Goal: Information Seeking & Learning: Find contact information

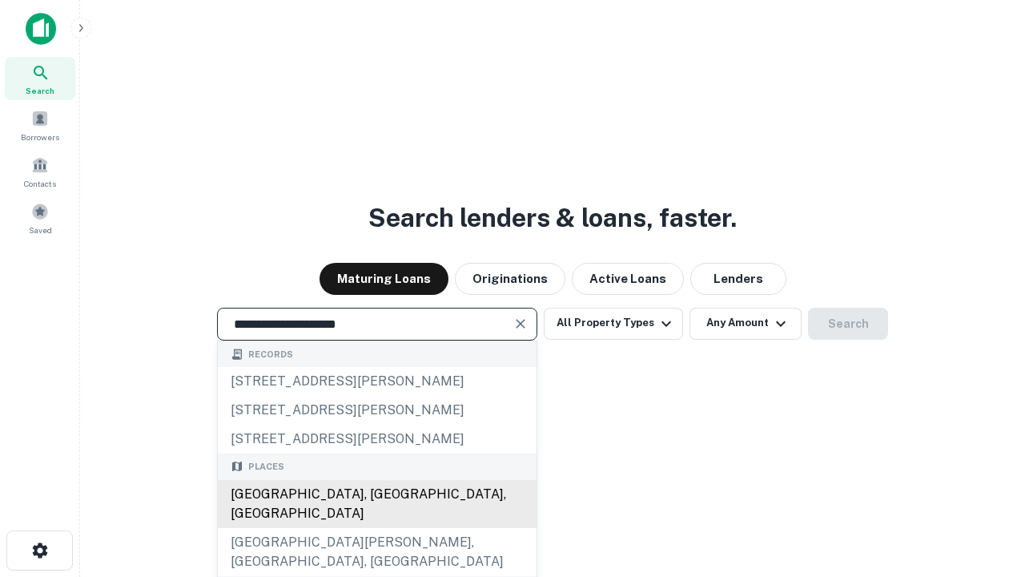
click at [376, 528] on div "[GEOGRAPHIC_DATA], [GEOGRAPHIC_DATA], [GEOGRAPHIC_DATA]" at bounding box center [377, 504] width 319 height 48
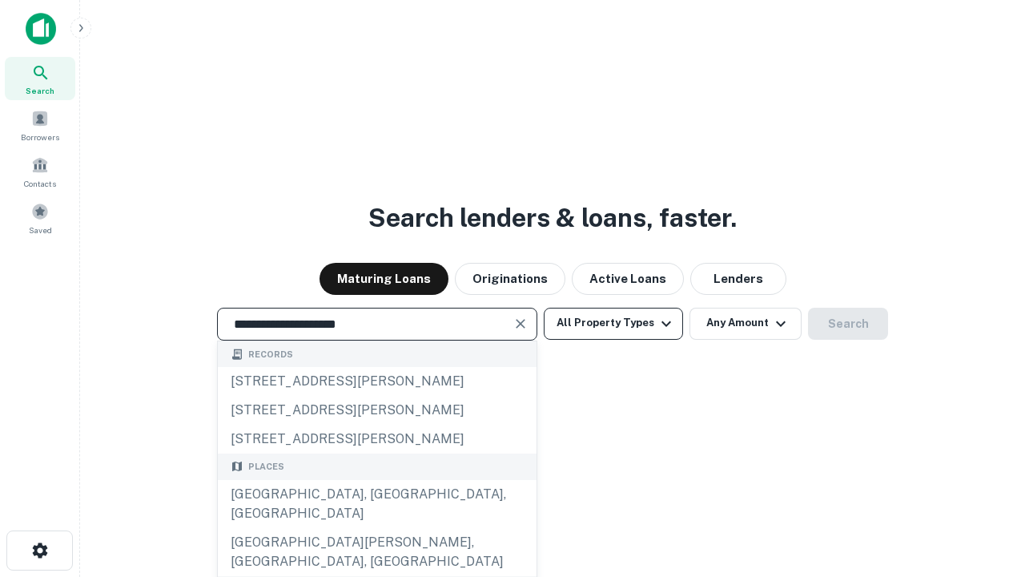
type input "**********"
click at [613, 323] on button "All Property Types" at bounding box center [613, 324] width 139 height 32
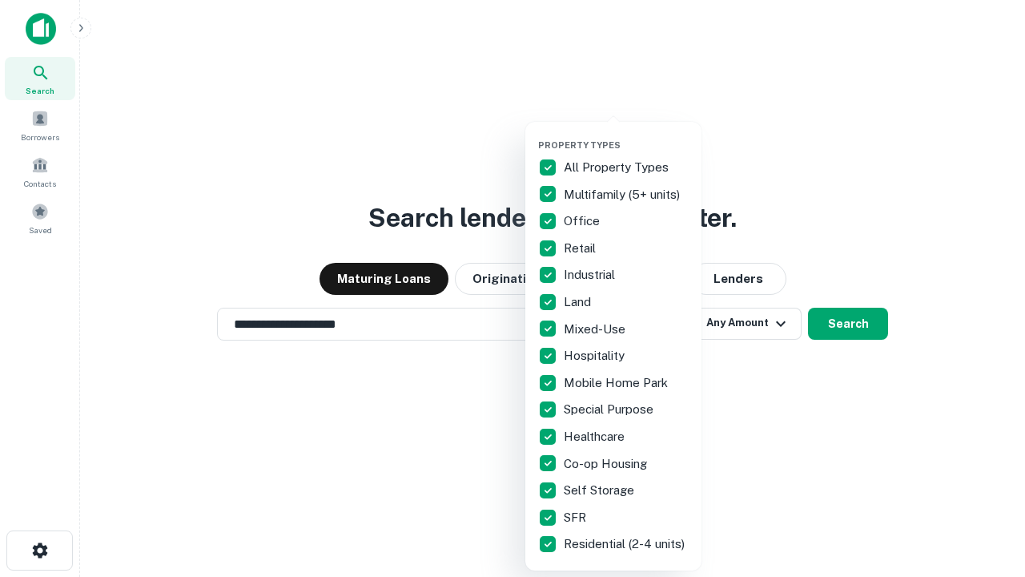
click at [626, 135] on button "button" at bounding box center [626, 135] width 176 height 1
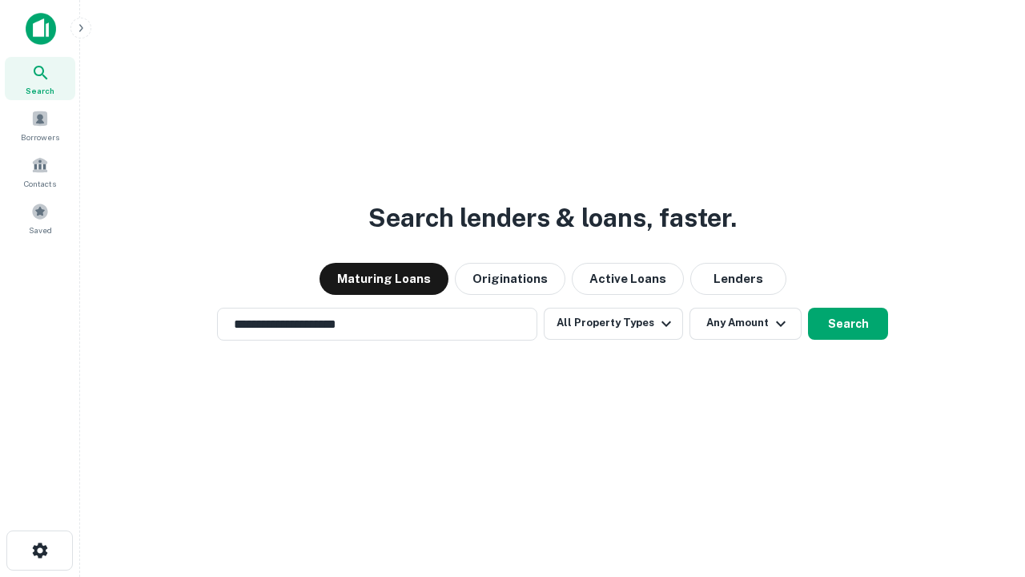
scroll to position [25, 0]
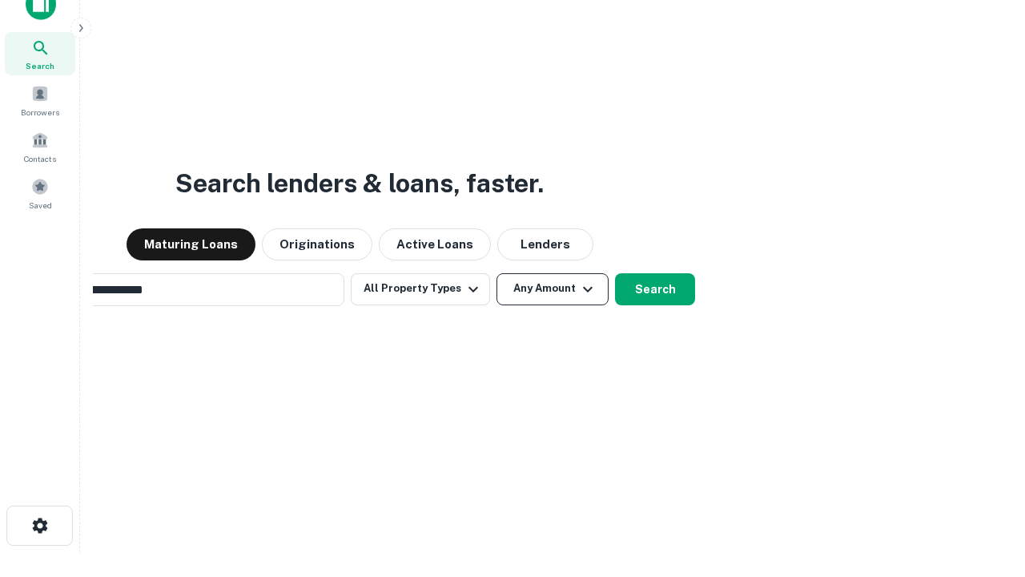
click at [497, 273] on button "Any Amount" at bounding box center [553, 289] width 112 height 32
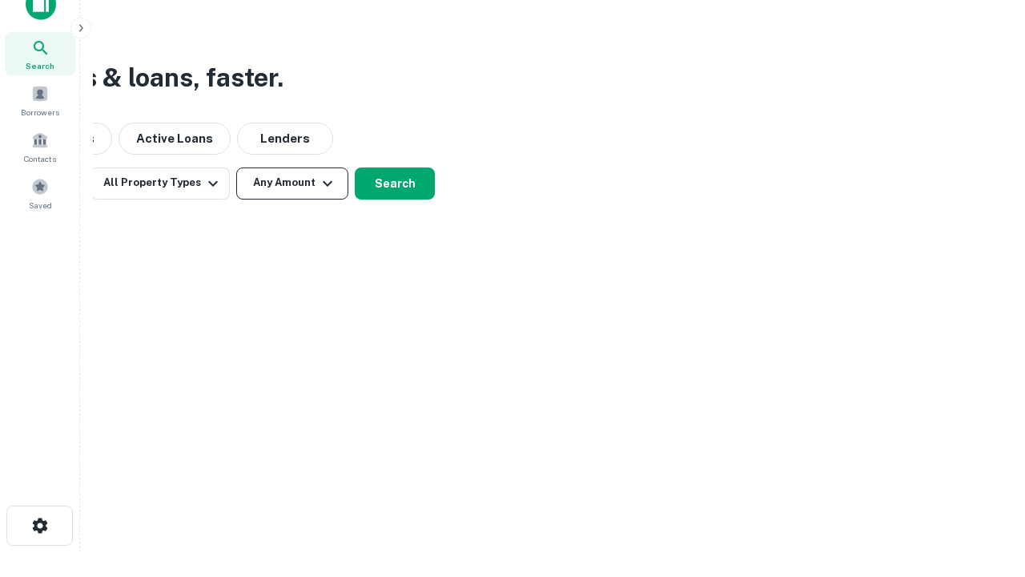
scroll to position [26, 0]
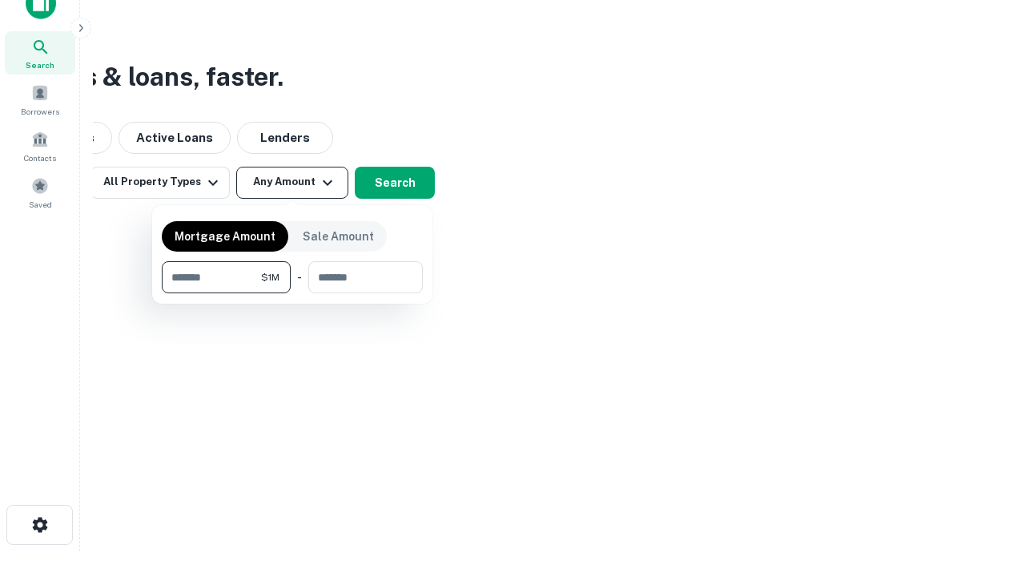
type input "*******"
click at [292, 293] on button "button" at bounding box center [292, 293] width 261 height 1
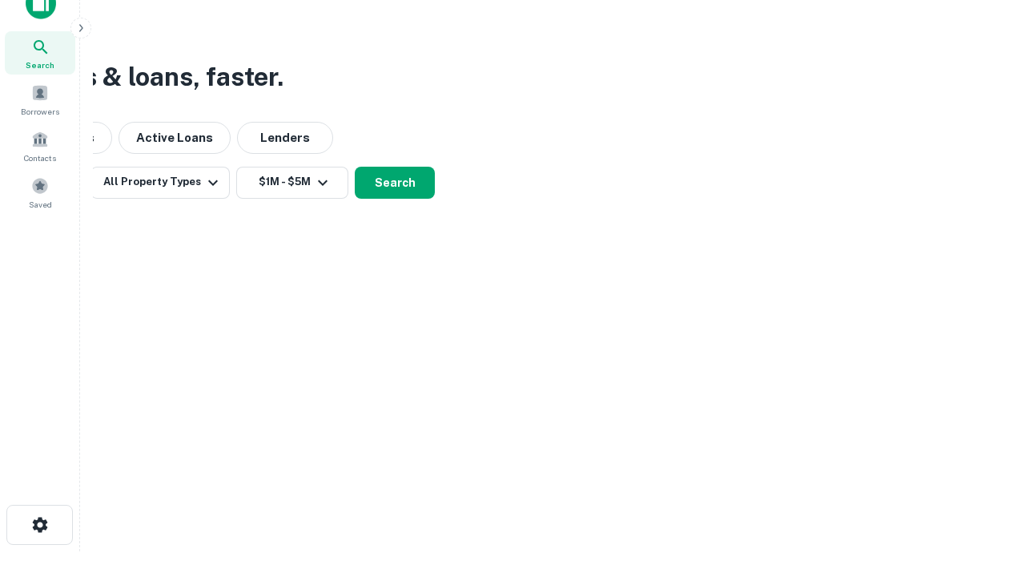
scroll to position [10, 296]
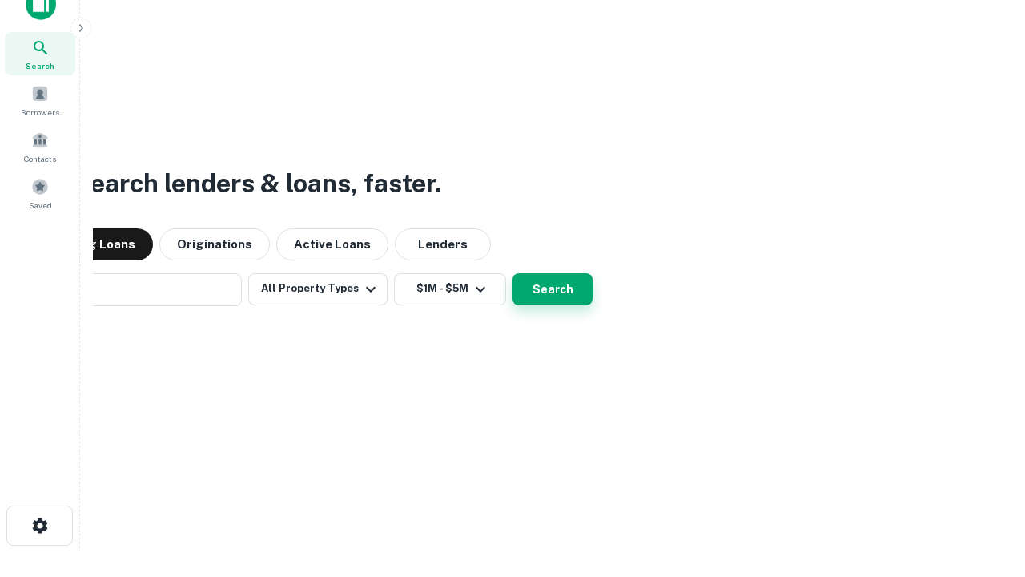
click at [513, 273] on button "Search" at bounding box center [553, 289] width 80 height 32
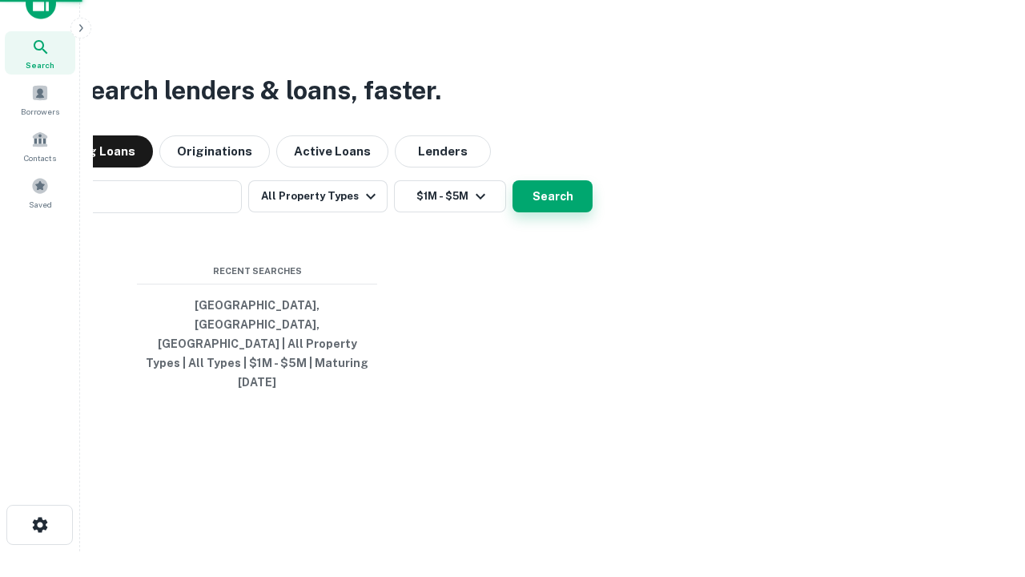
scroll to position [42, 453]
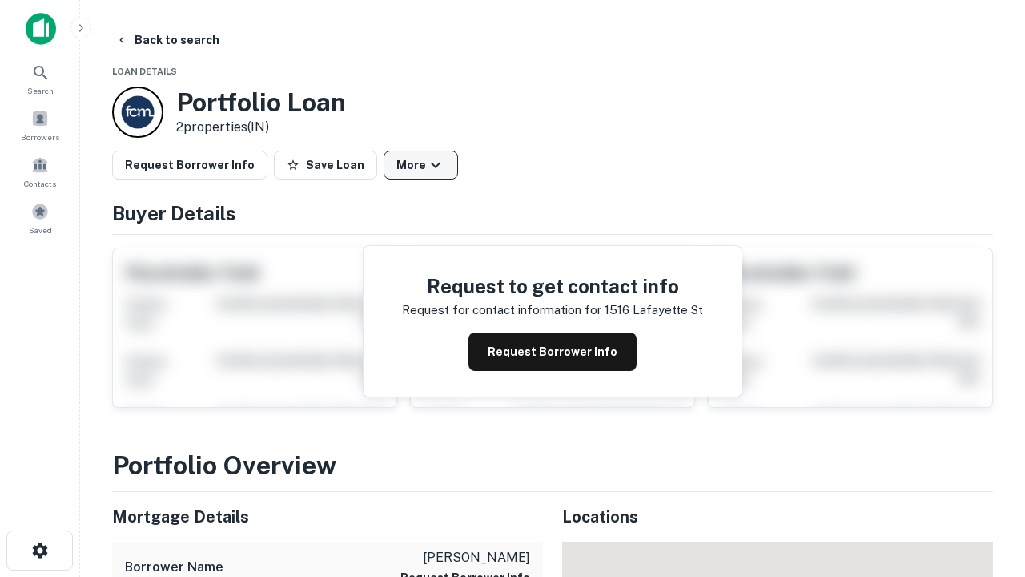
click at [420, 165] on button "More" at bounding box center [421, 165] width 74 height 29
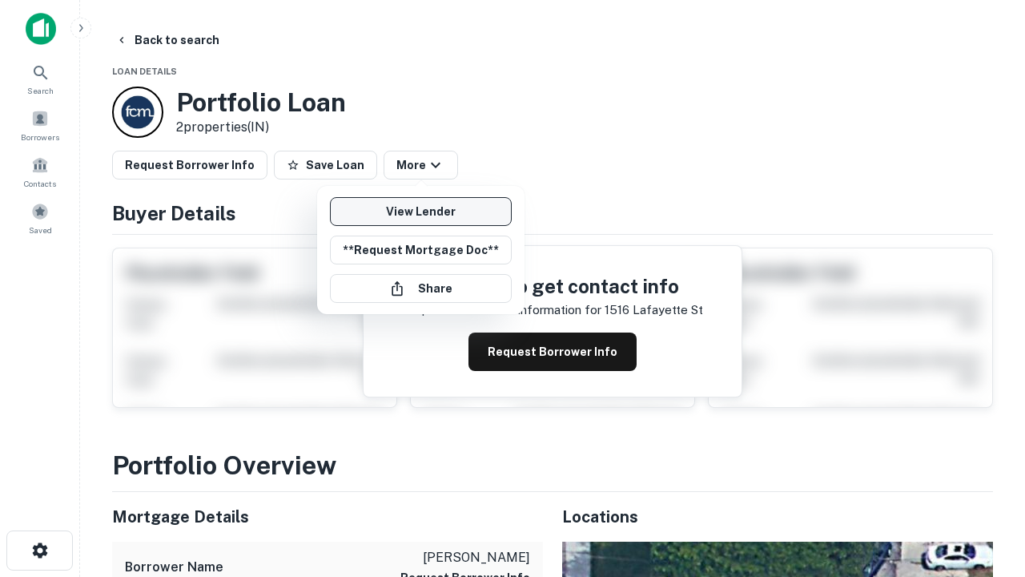
click at [420, 211] on link "View Lender" at bounding box center [421, 211] width 182 height 29
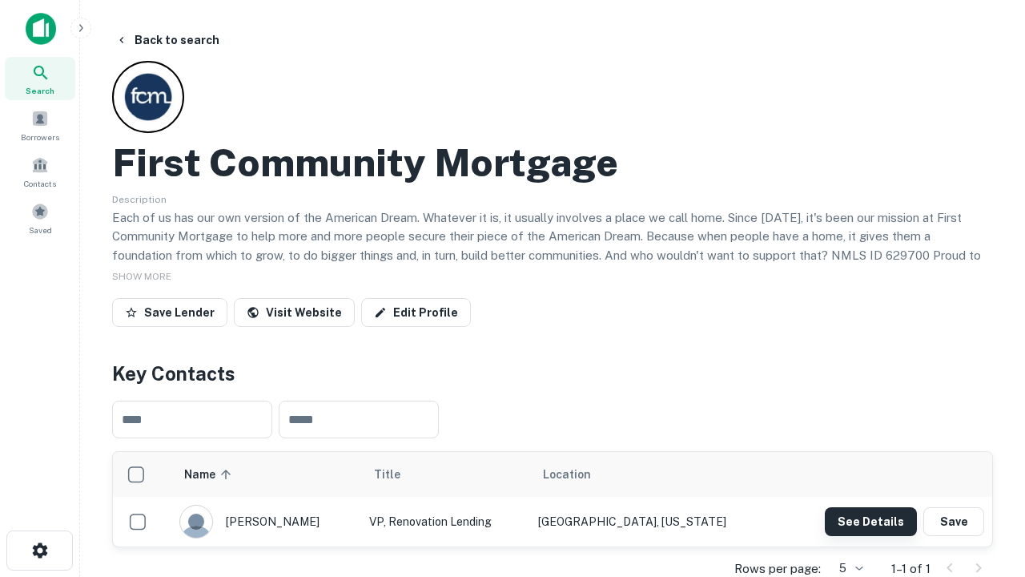
click at [871, 521] on button "See Details" at bounding box center [871, 521] width 92 height 29
